Goal: Share content: Distribute website content to other platforms or users

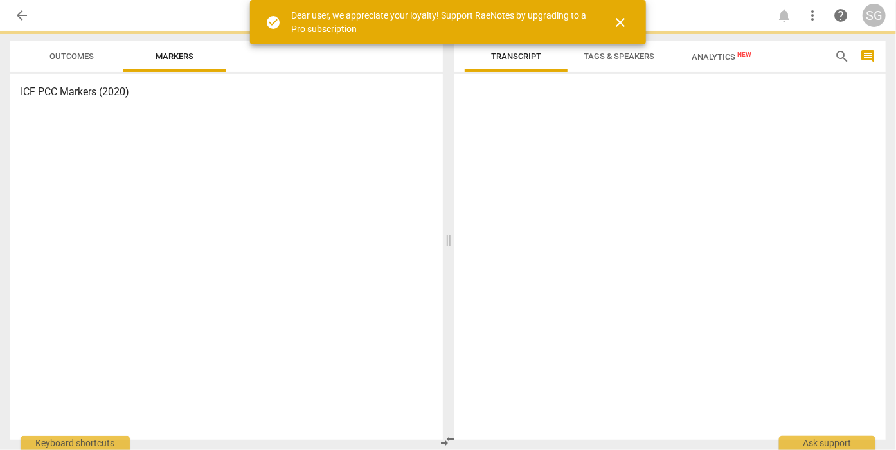
click at [620, 21] on span "close" at bounding box center [620, 22] width 15 height 15
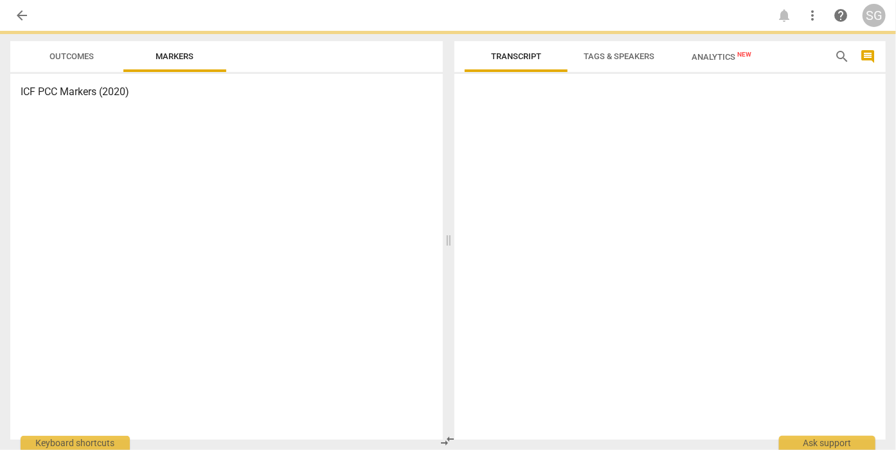
click at [22, 10] on span "arrow_back" at bounding box center [21, 15] width 15 height 15
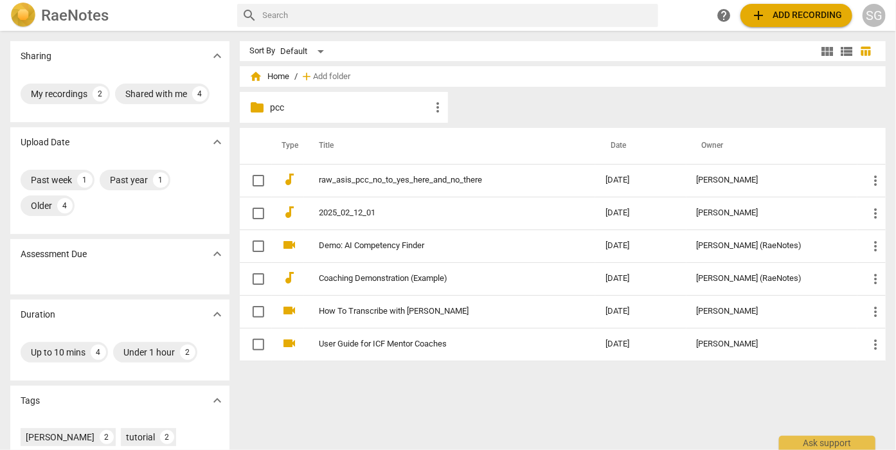
click at [273, 107] on p "pcc" at bounding box center [350, 107] width 159 height 13
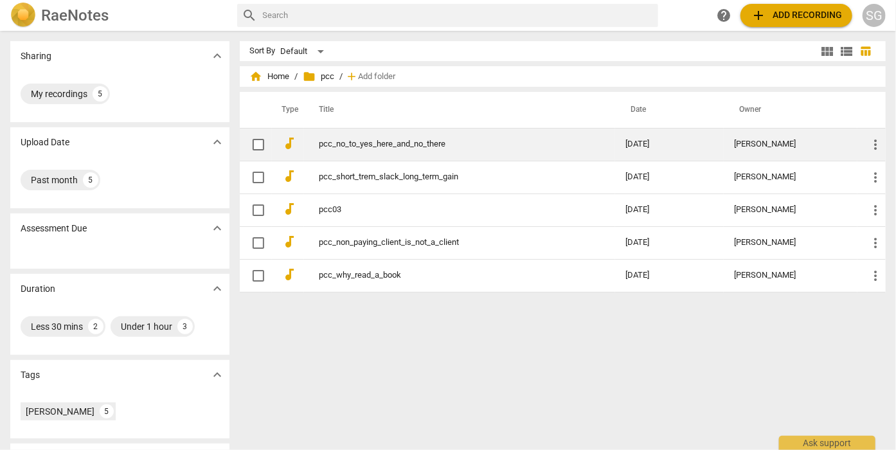
click at [356, 143] on link "pcc_no_to_yes_here_and_no_there" at bounding box center [449, 144] width 260 height 10
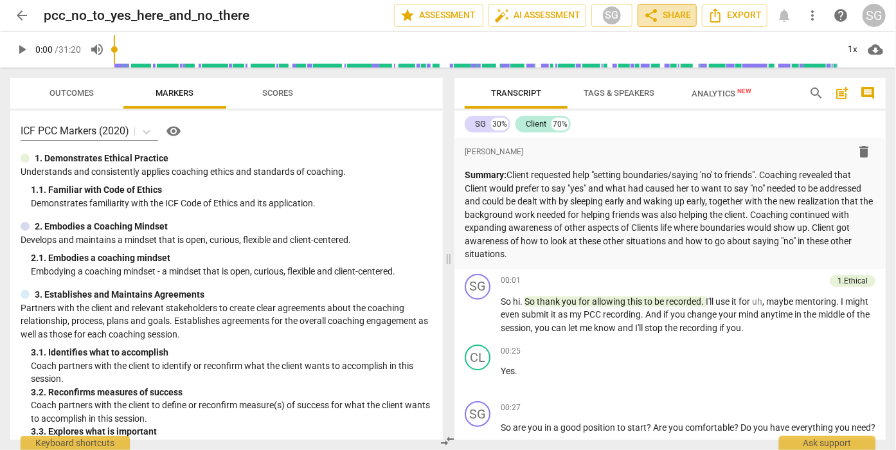
click at [681, 12] on span "share Share" at bounding box center [667, 15] width 48 height 15
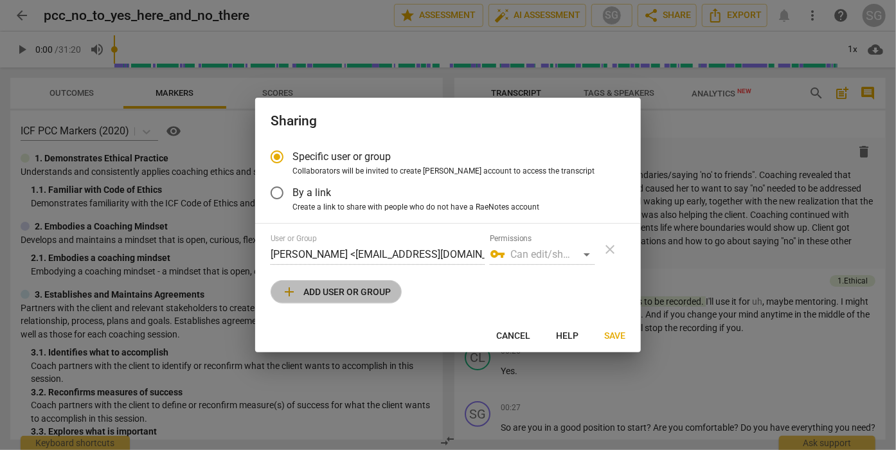
click at [402, 290] on button "add Add user or group" at bounding box center [336, 291] width 131 height 23
radio input "false"
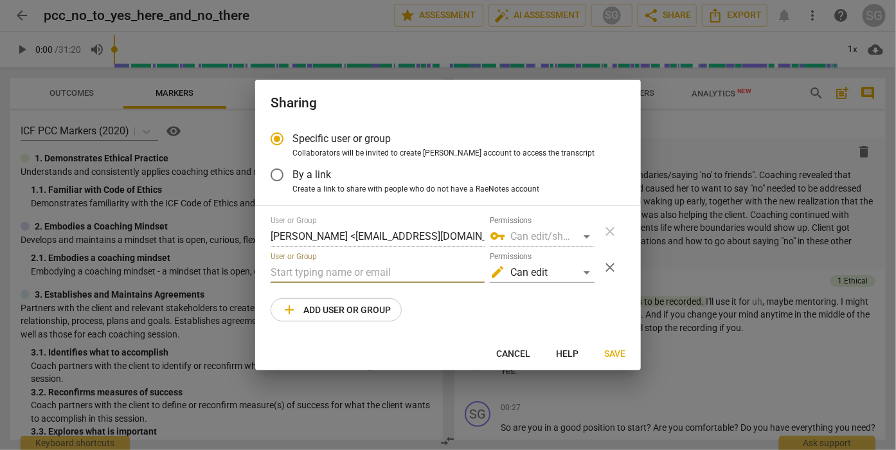
click at [358, 272] on input "text" at bounding box center [378, 272] width 214 height 21
click at [325, 278] on input "trey" at bounding box center [378, 272] width 214 height 21
type input "t"
click at [448, 276] on input "text" at bounding box center [378, 272] width 214 height 21
paste input "[EMAIL_ADDRESS][DOMAIN_NAME]"
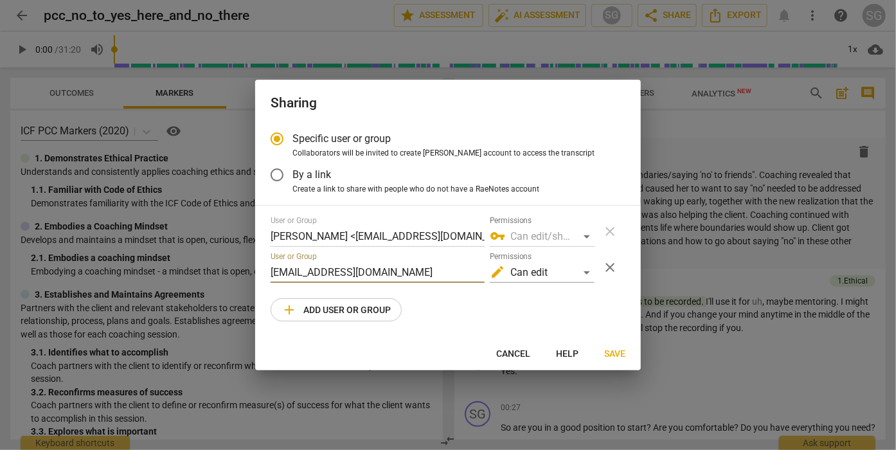
type input "[EMAIL_ADDRESS][DOMAIN_NAME]"
click at [616, 352] on span "Save" at bounding box center [614, 354] width 21 height 13
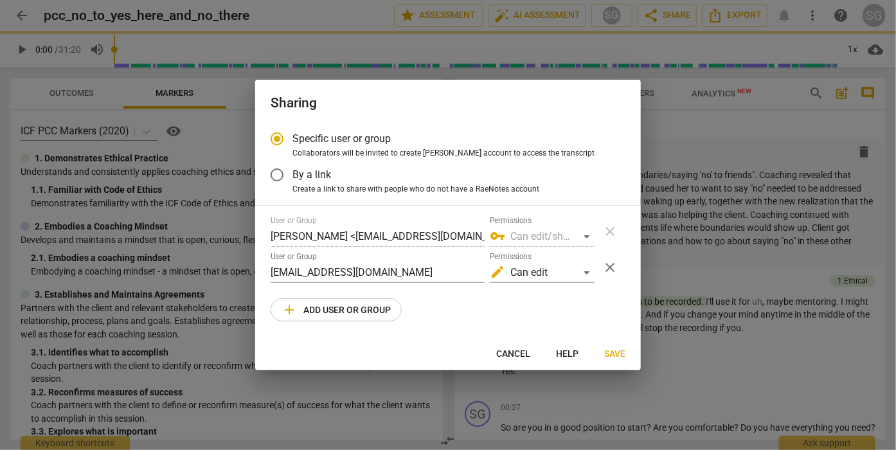
radio input "false"
type input "[PERSON_NAME] <[PERSON_NAME][EMAIL_ADDRESS][PERSON_NAME][DOMAIN_NAME]>"
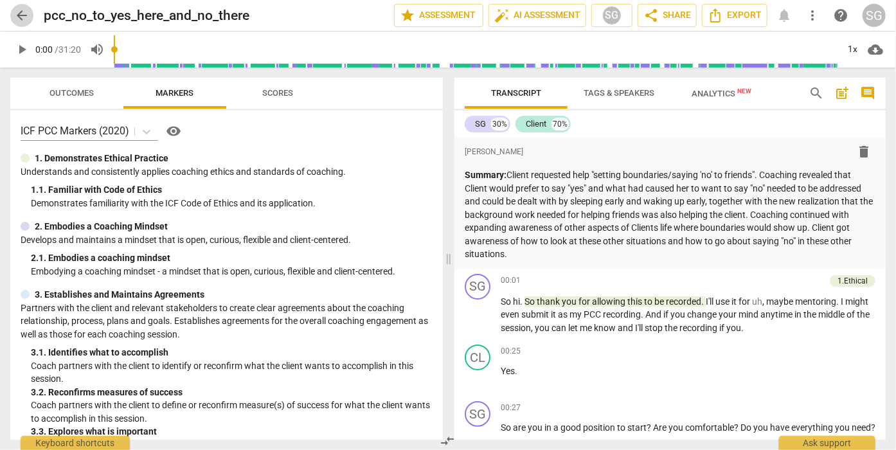
click at [22, 19] on span "arrow_back" at bounding box center [21, 15] width 15 height 15
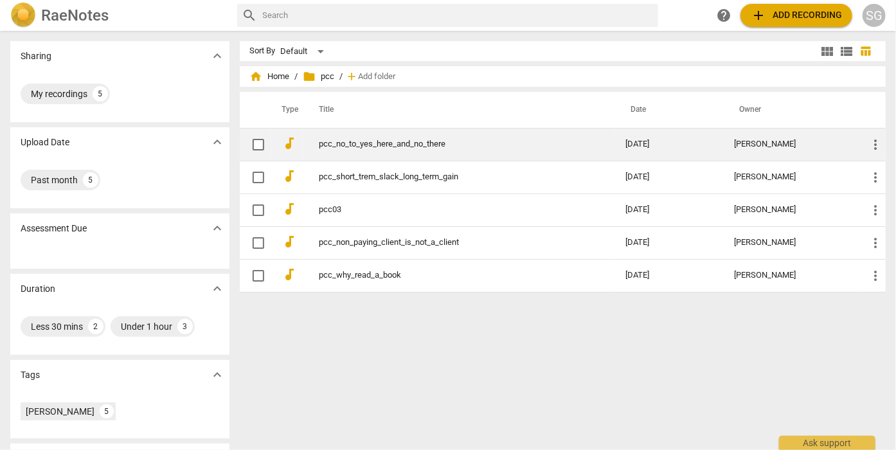
click at [874, 137] on span "more_vert" at bounding box center [875, 144] width 15 height 15
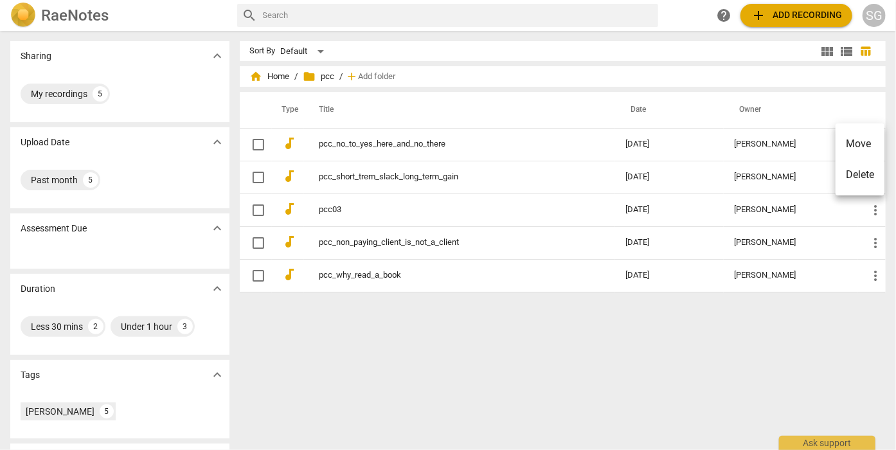
click at [256, 147] on div at bounding box center [448, 225] width 896 height 450
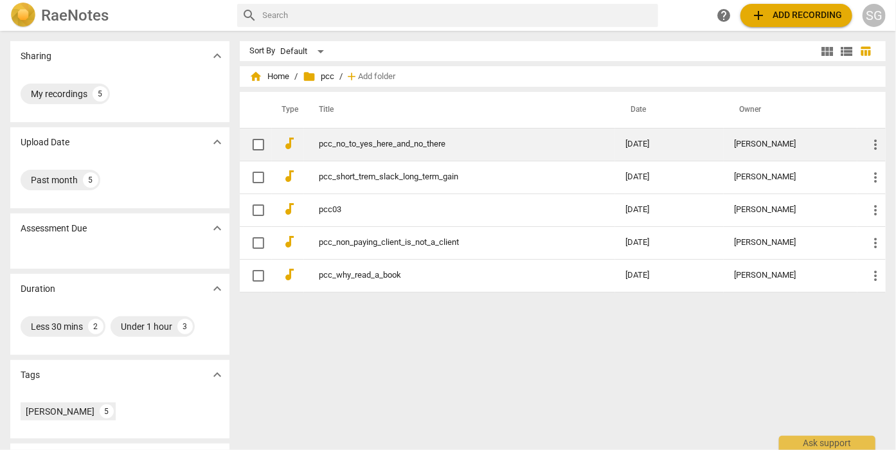
click at [258, 139] on input "checkbox" at bounding box center [258, 144] width 27 height 15
checkbox input "false"
click at [875, 143] on span "more_vert" at bounding box center [875, 144] width 15 height 15
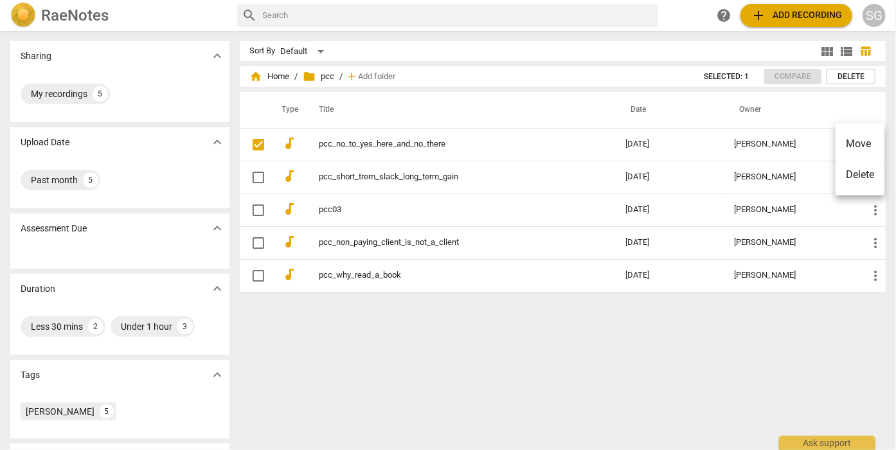
click at [748, 375] on div at bounding box center [448, 225] width 896 height 450
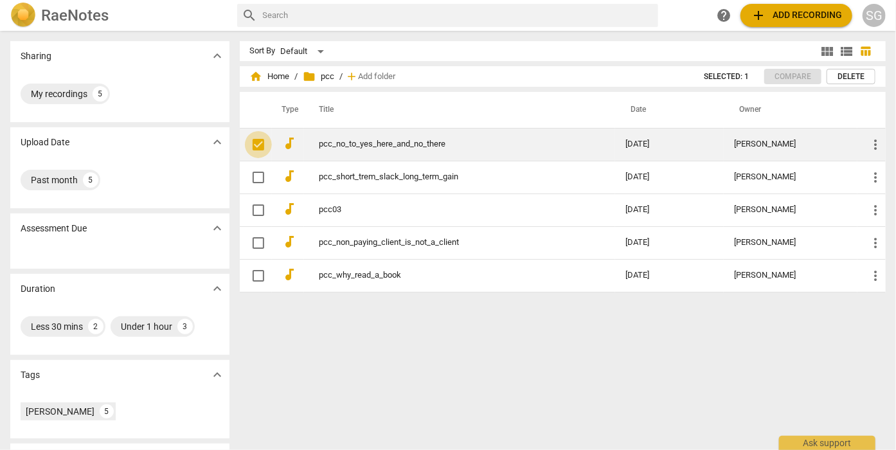
click at [265, 150] on input "checkbox" at bounding box center [258, 144] width 27 height 15
click at [329, 146] on link "pcc_no_to_yes_here_and_no_there" at bounding box center [449, 144] width 260 height 10
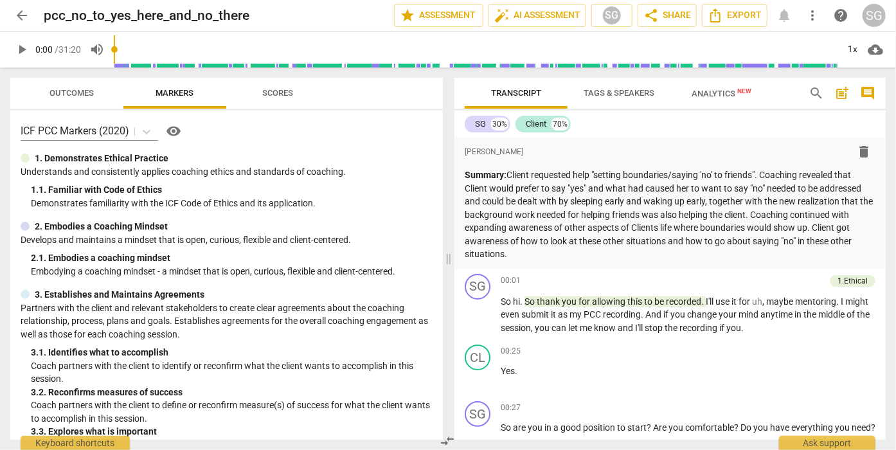
click at [810, 13] on span "more_vert" at bounding box center [812, 15] width 15 height 15
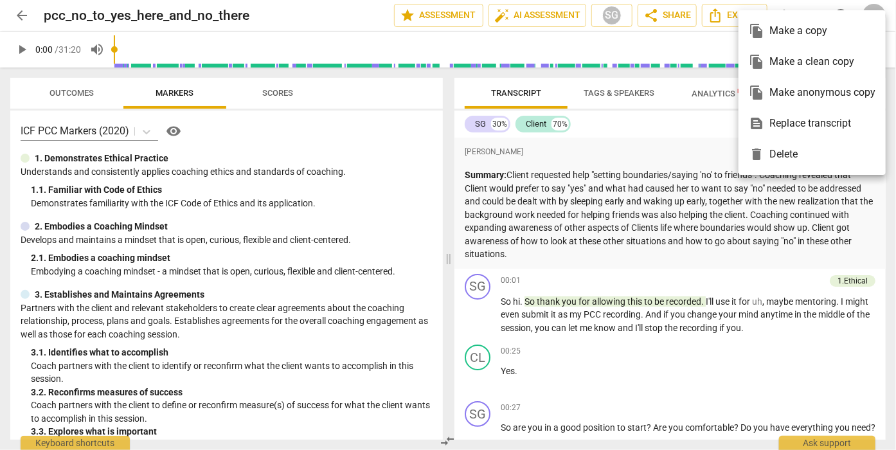
click at [811, 31] on div "file_copy Make a copy" at bounding box center [812, 30] width 127 height 31
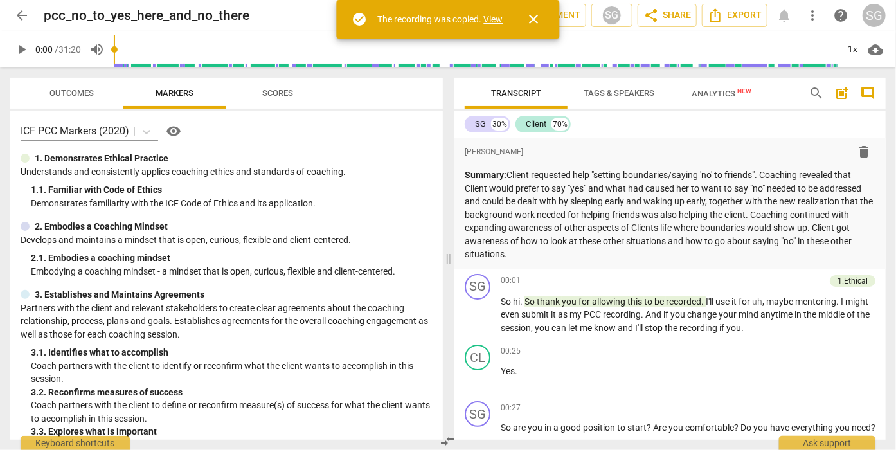
click at [532, 17] on span "close" at bounding box center [533, 19] width 15 height 15
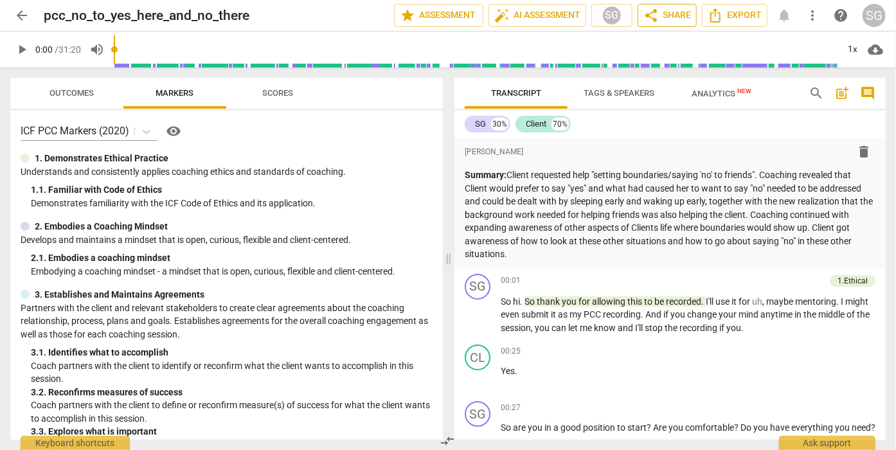
click at [685, 13] on span "share Share" at bounding box center [667, 15] width 48 height 15
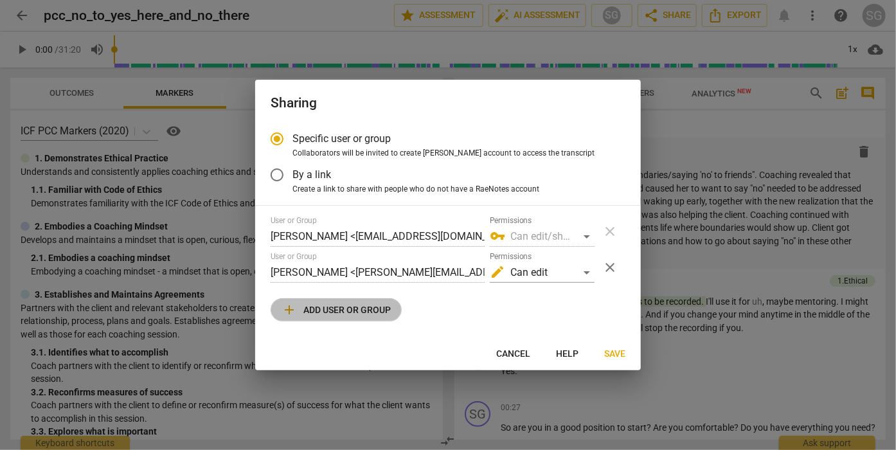
click at [384, 307] on span "add Add user or group" at bounding box center [336, 309] width 109 height 15
radio input "false"
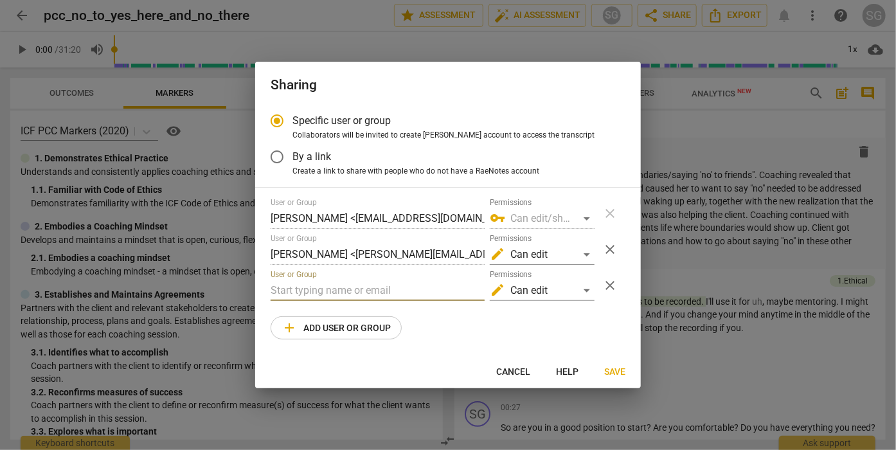
click at [381, 294] on input "text" at bounding box center [378, 290] width 214 height 21
paste input "[EMAIL_ADDRESS][DOMAIN_NAME]"
type input "[EMAIL_ADDRESS][DOMAIN_NAME]"
click at [612, 370] on span "Save" at bounding box center [614, 372] width 21 height 13
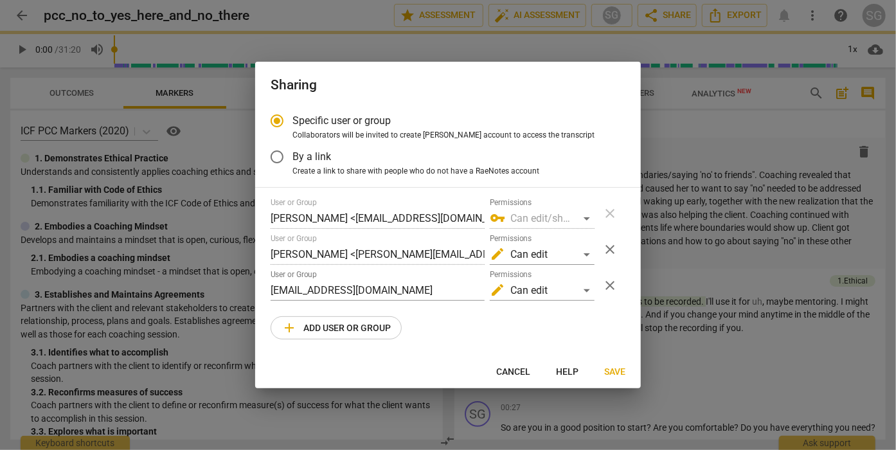
radio input "false"
type input "[PERSON_NAME] <[PERSON_NAME][EMAIL_ADDRESS][DOMAIN_NAME]>"
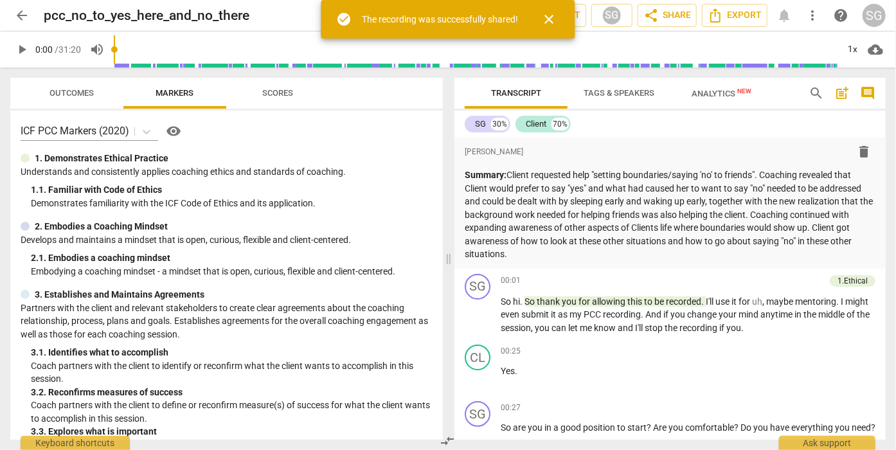
click at [557, 15] on span "close" at bounding box center [549, 19] width 15 height 15
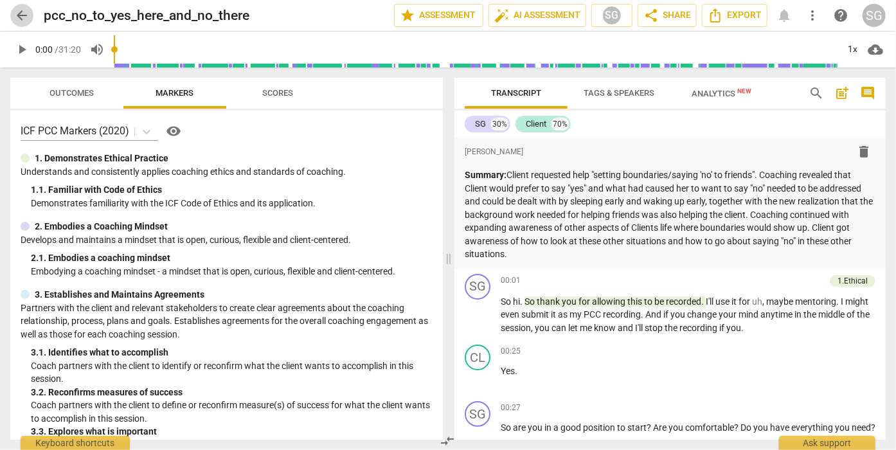
click at [19, 14] on span "arrow_back" at bounding box center [21, 15] width 15 height 15
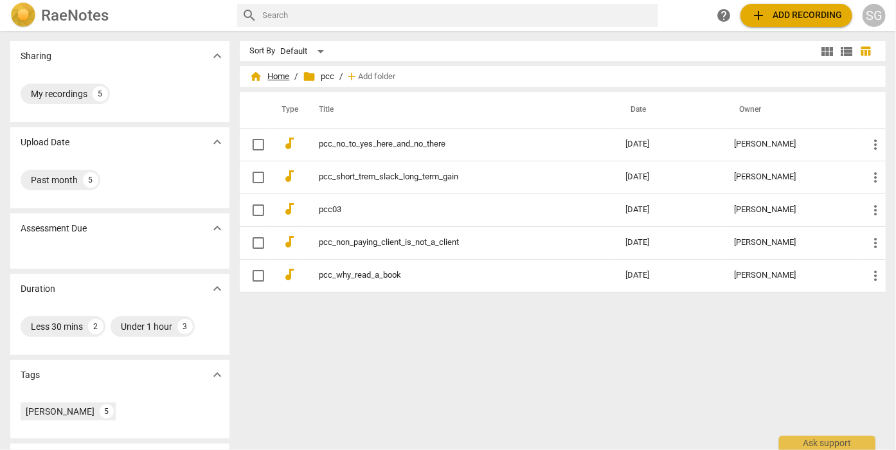
click at [277, 73] on span "home Home" at bounding box center [270, 76] width 40 height 13
